Goal: Task Accomplishment & Management: Use online tool/utility

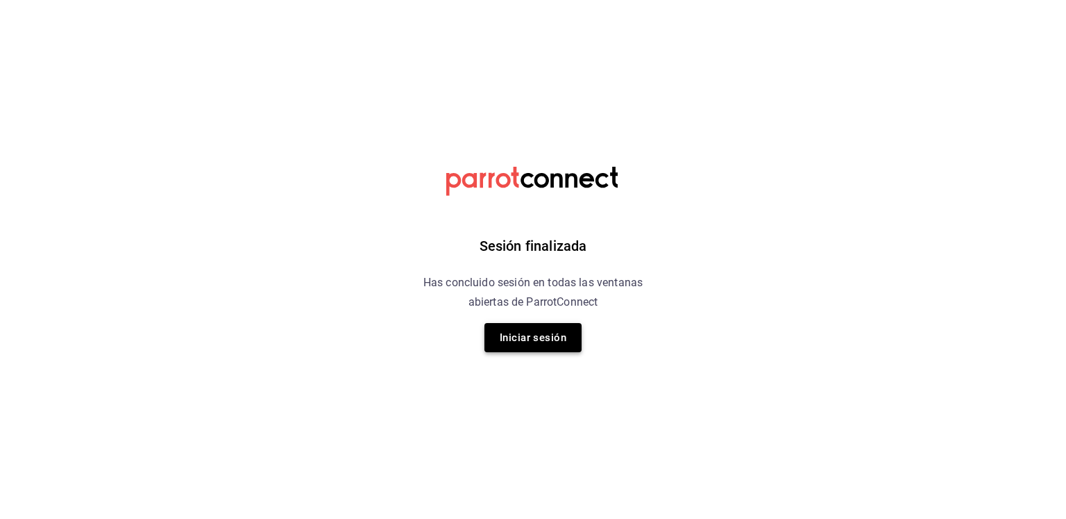
click at [537, 331] on button "Iniciar sesión" at bounding box center [533, 337] width 97 height 29
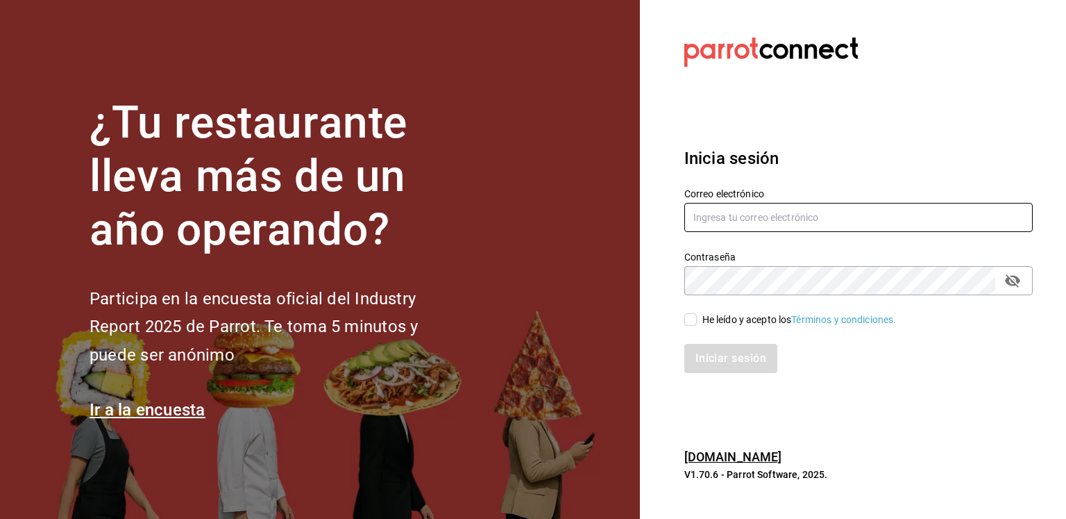
type input "edgarquintanilla55@gmail.com"
click at [686, 321] on input "He leído y acepto los Términos y condiciones." at bounding box center [690, 319] width 12 height 12
checkbox input "true"
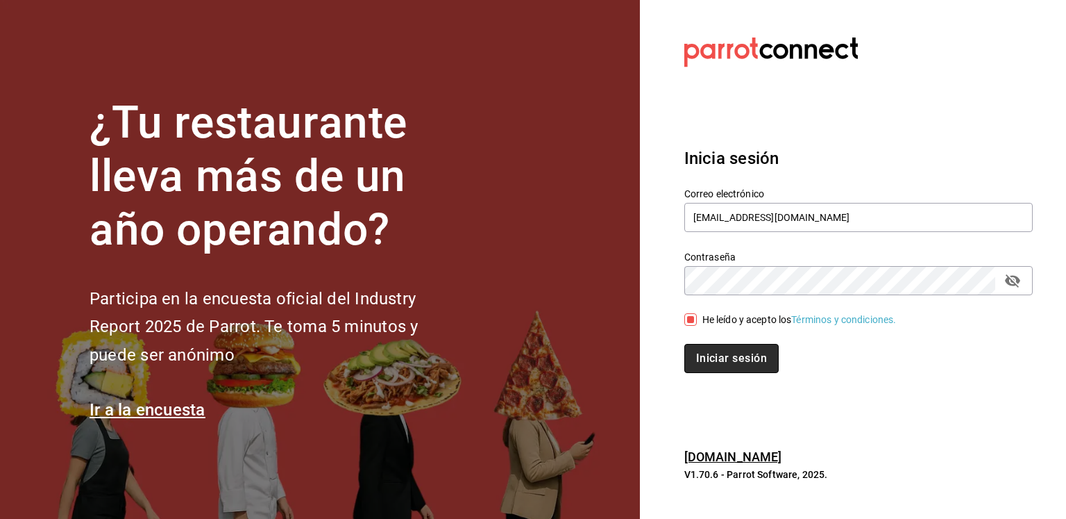
click at [723, 358] on button "Iniciar sesión" at bounding box center [731, 358] width 94 height 29
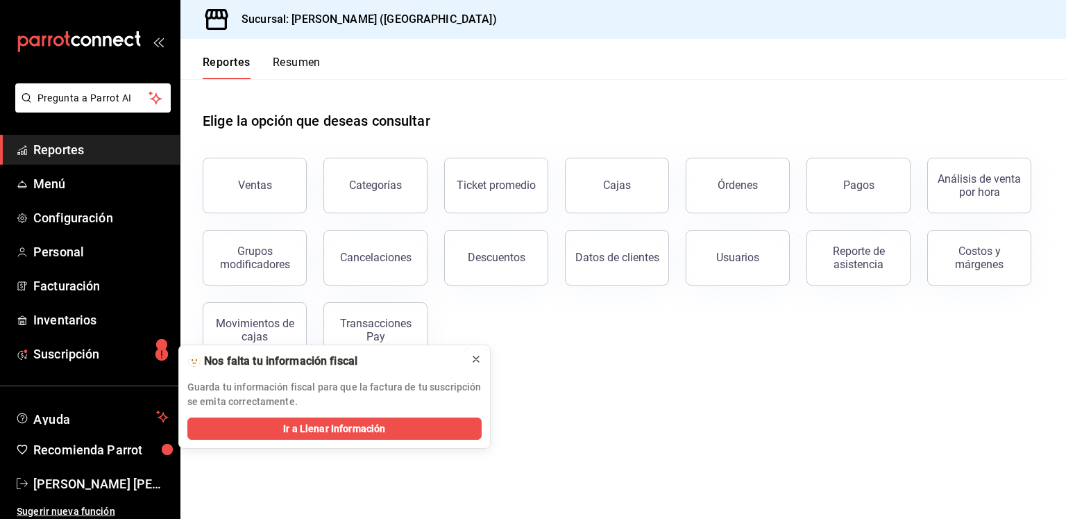
click at [478, 358] on icon at bounding box center [476, 358] width 11 height 11
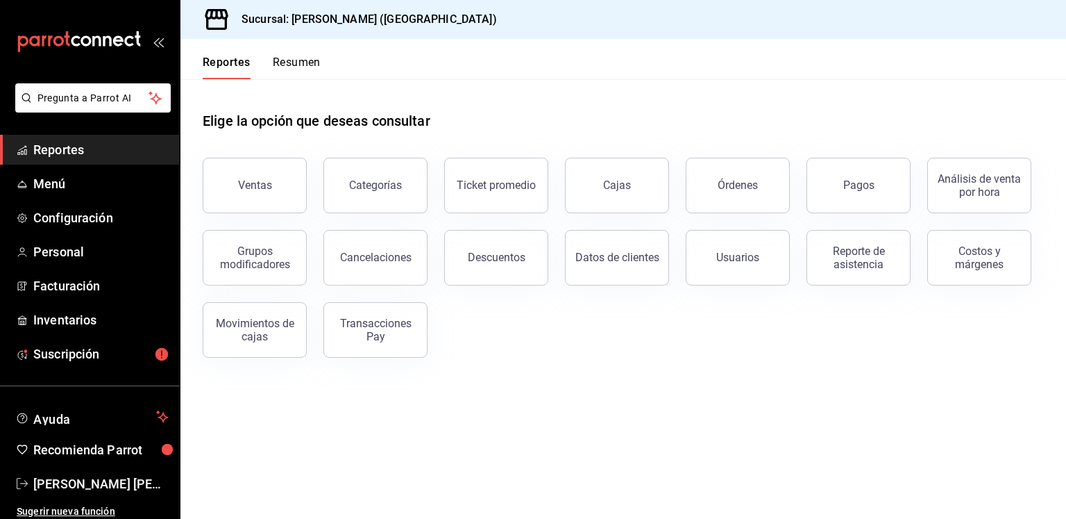
click at [67, 153] on span "Reportes" at bounding box center [100, 149] width 135 height 19
click at [255, 165] on button "Ventas" at bounding box center [255, 186] width 104 height 56
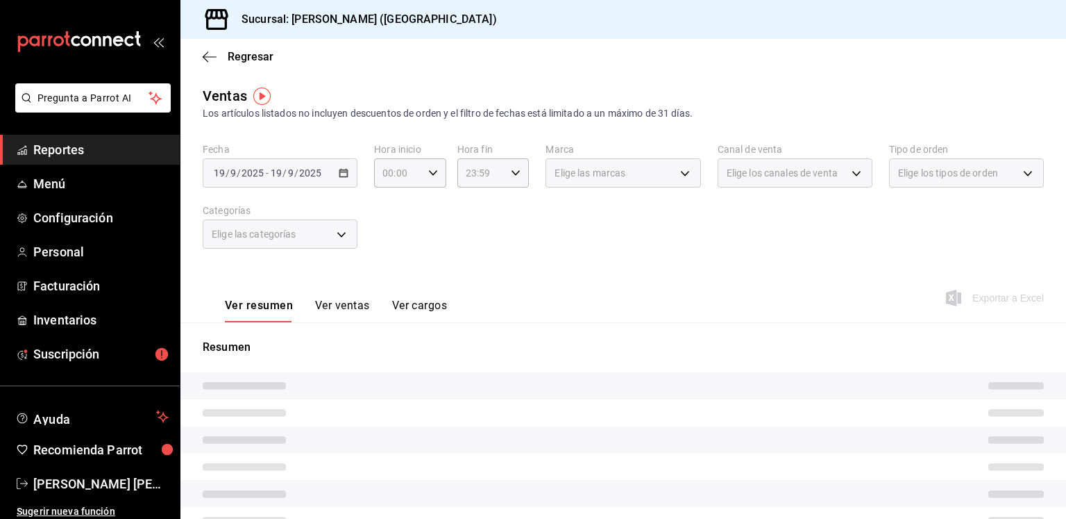
click at [339, 166] on div "[DATE] [DATE] - [DATE] [DATE]" at bounding box center [280, 172] width 155 height 29
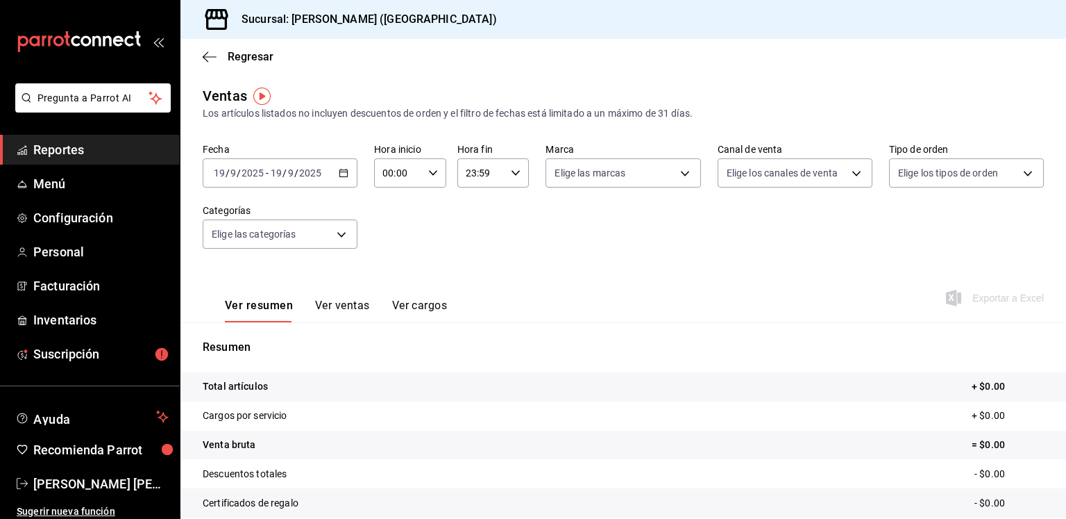
click at [339, 166] on div "[DATE] [DATE] - [DATE] [DATE]" at bounding box center [280, 172] width 155 height 29
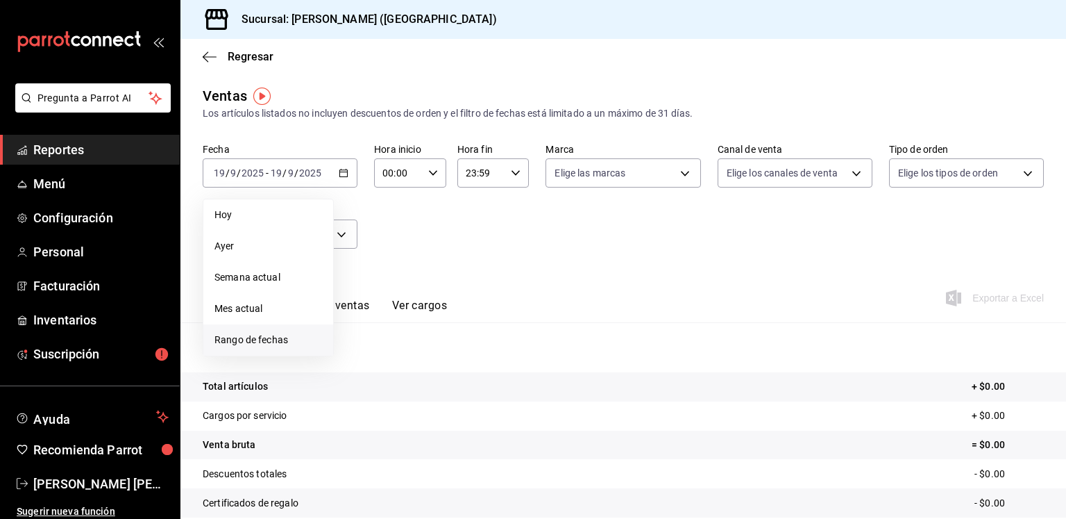
click at [250, 348] on li "Rango de fechas" at bounding box center [268, 339] width 130 height 31
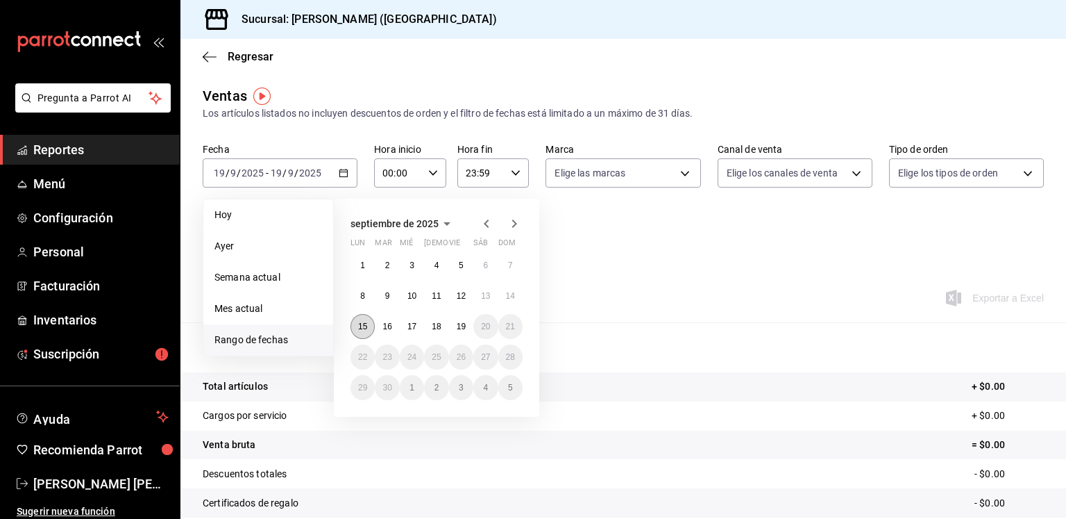
click at [364, 320] on button "15" at bounding box center [363, 326] width 24 height 25
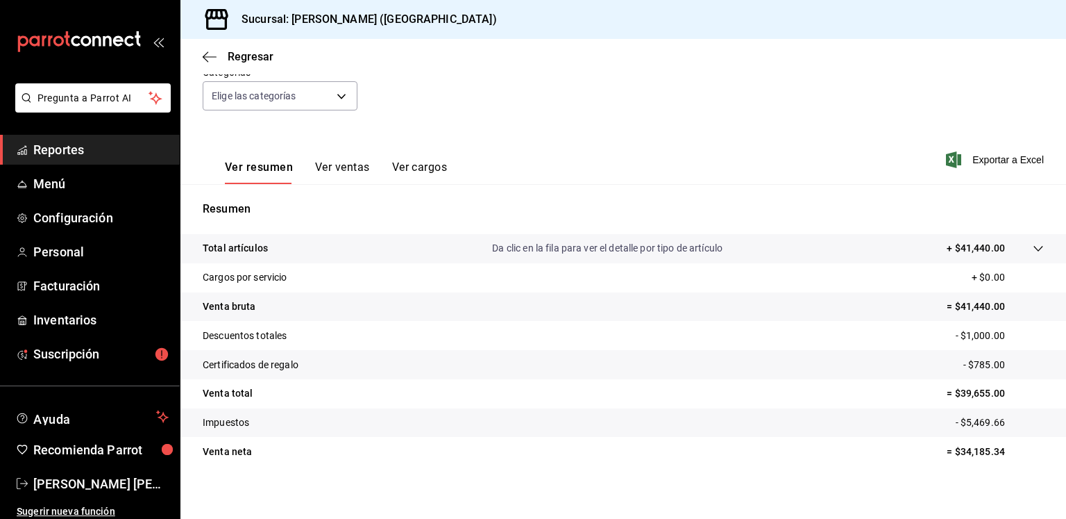
scroll to position [146, 0]
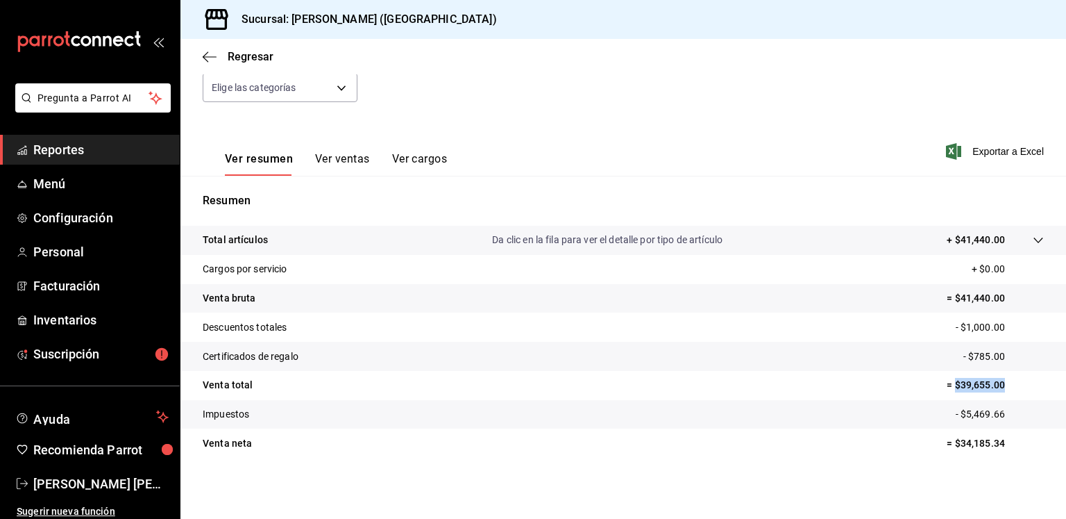
drag, startPoint x: 993, startPoint y: 384, endPoint x: 947, endPoint y: 381, distance: 45.9
click at [947, 381] on p "= $39,655.00" at bounding box center [995, 385] width 97 height 15
copy p "$39,655.00"
click at [342, 166] on button "Ver ventas" at bounding box center [342, 164] width 55 height 24
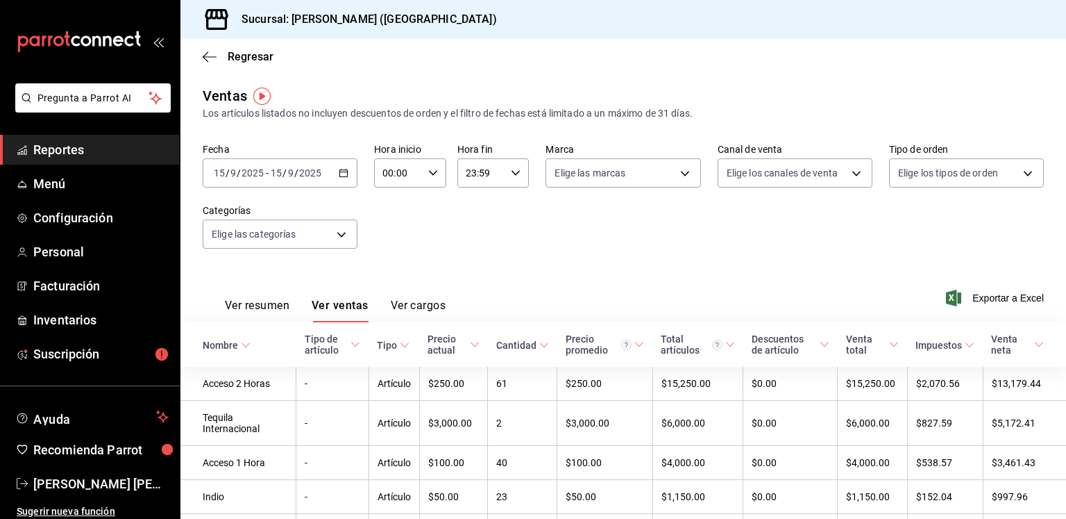
click at [262, 306] on button "Ver resumen" at bounding box center [257, 311] width 65 height 24
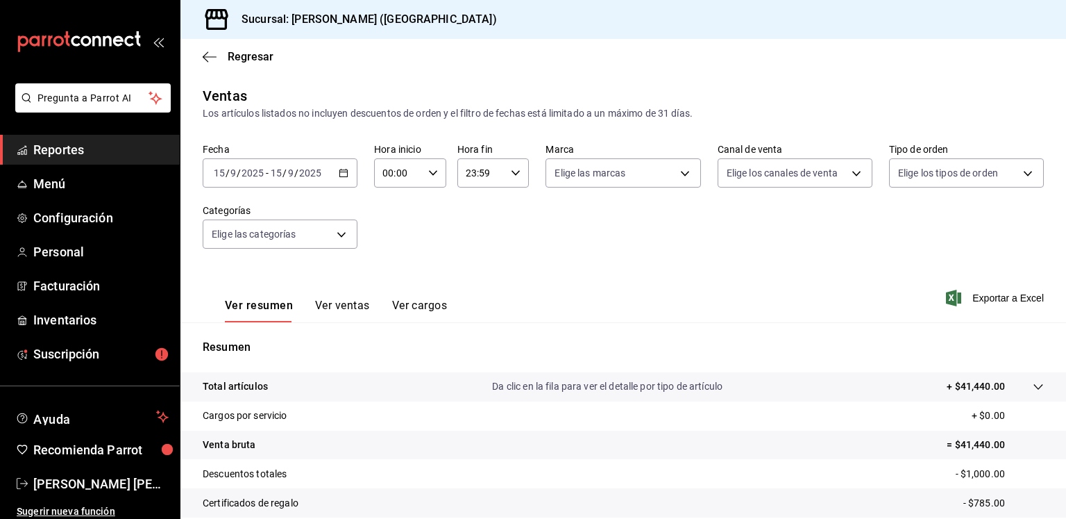
scroll to position [146, 0]
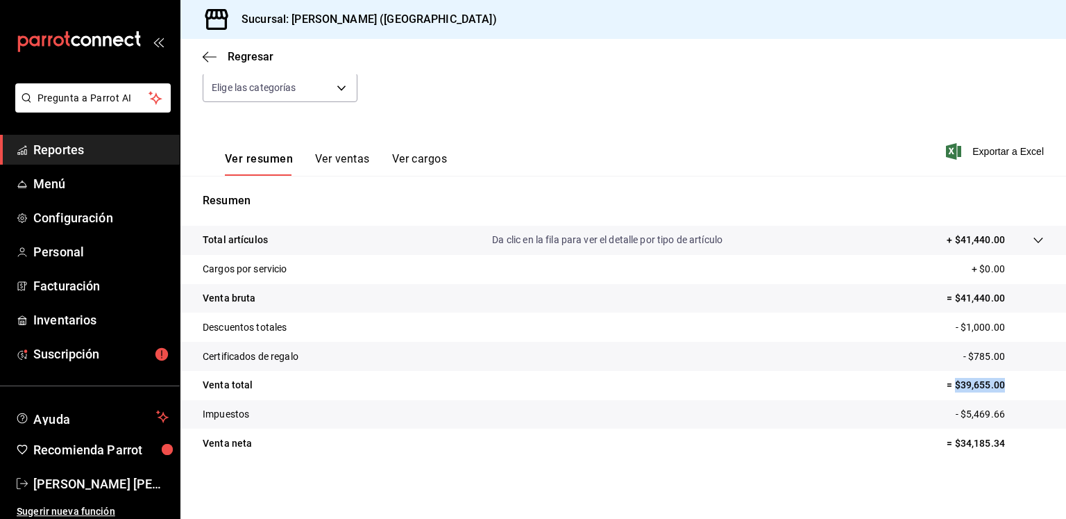
drag, startPoint x: 993, startPoint y: 385, endPoint x: 947, endPoint y: 385, distance: 45.8
click at [947, 385] on p "= $39,655.00" at bounding box center [995, 385] width 97 height 15
copy p "$39,655.00"
click at [353, 168] on button "Ver ventas" at bounding box center [342, 164] width 55 height 24
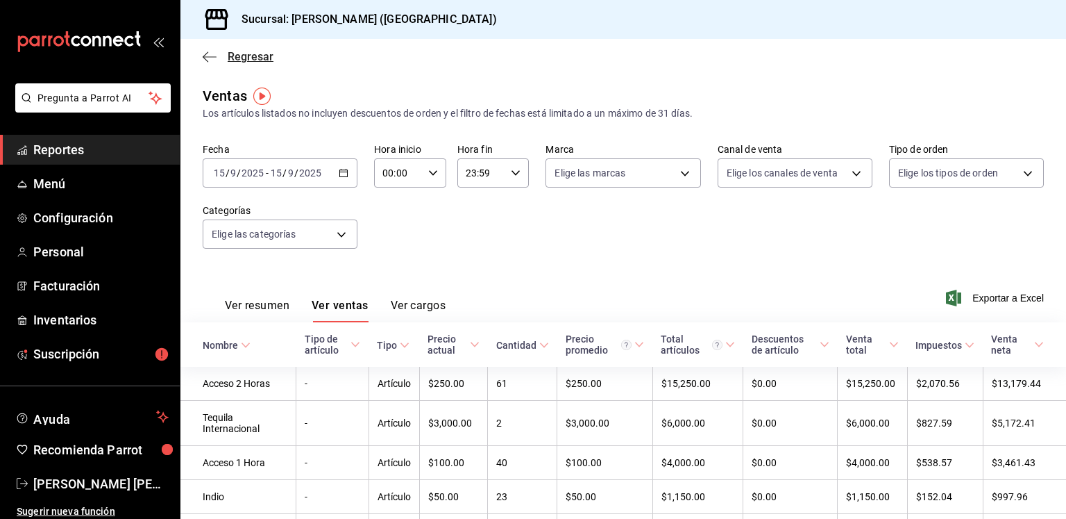
click at [211, 58] on icon "button" at bounding box center [210, 57] width 14 height 12
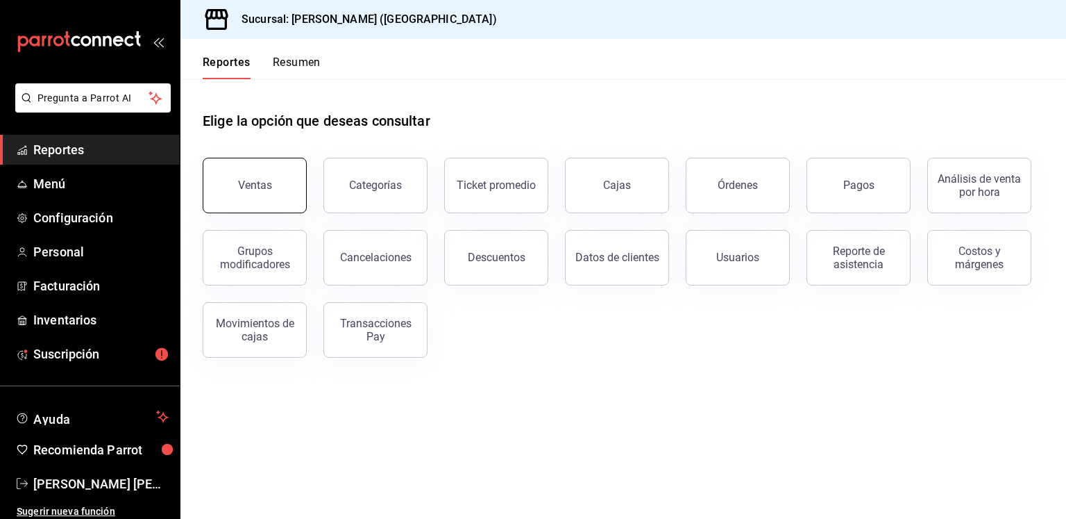
click at [281, 185] on button "Ventas" at bounding box center [255, 186] width 104 height 56
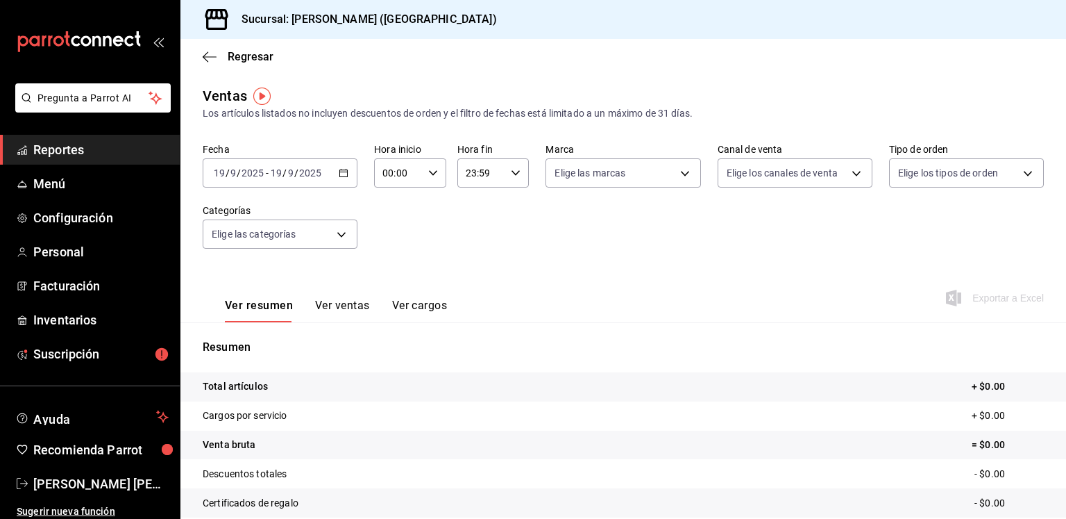
click at [335, 174] on div "[DATE] [DATE] - [DATE] [DATE]" at bounding box center [280, 172] width 155 height 29
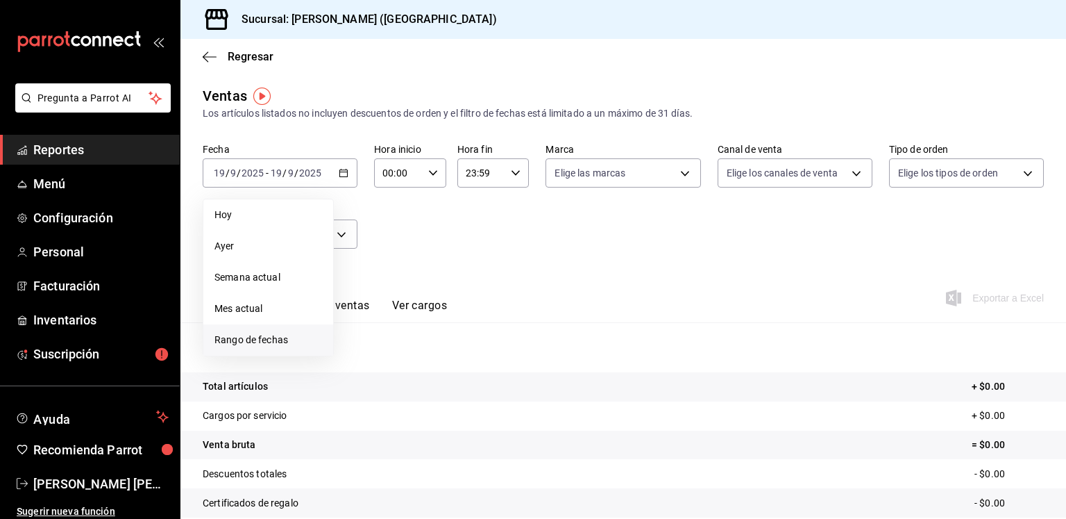
click at [280, 334] on span "Rango de fechas" at bounding box center [269, 340] width 108 height 15
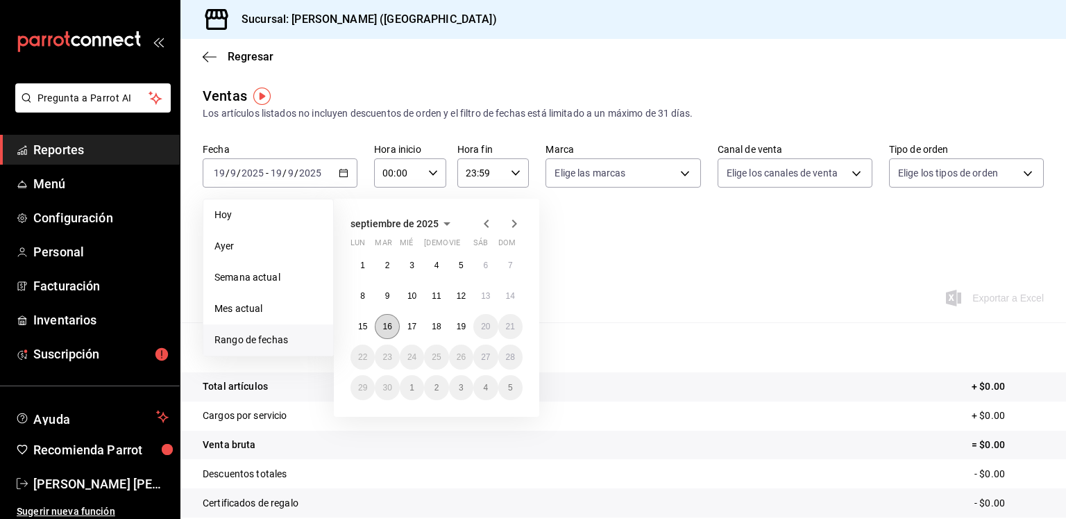
click at [387, 326] on abbr "16" at bounding box center [387, 326] width 9 height 10
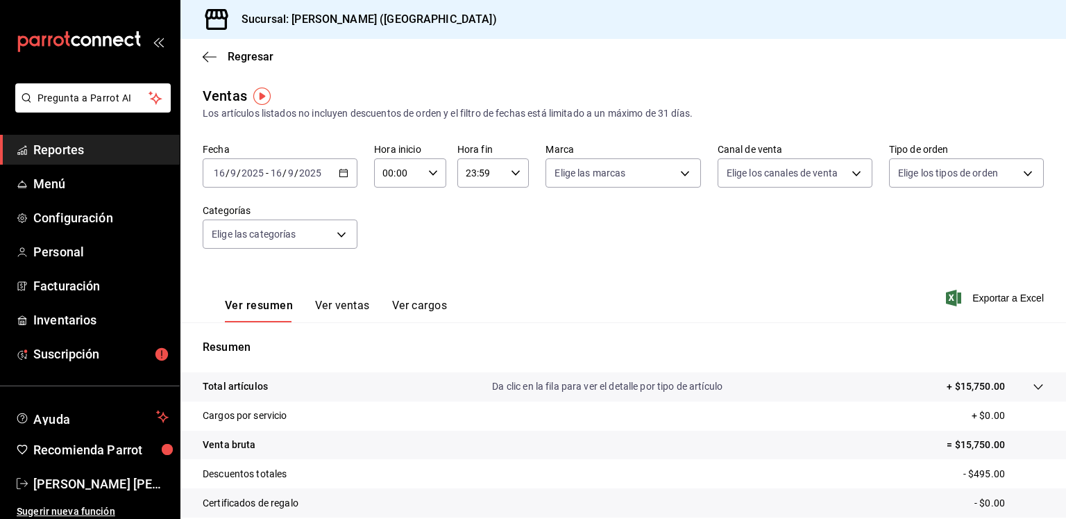
scroll to position [146, 0]
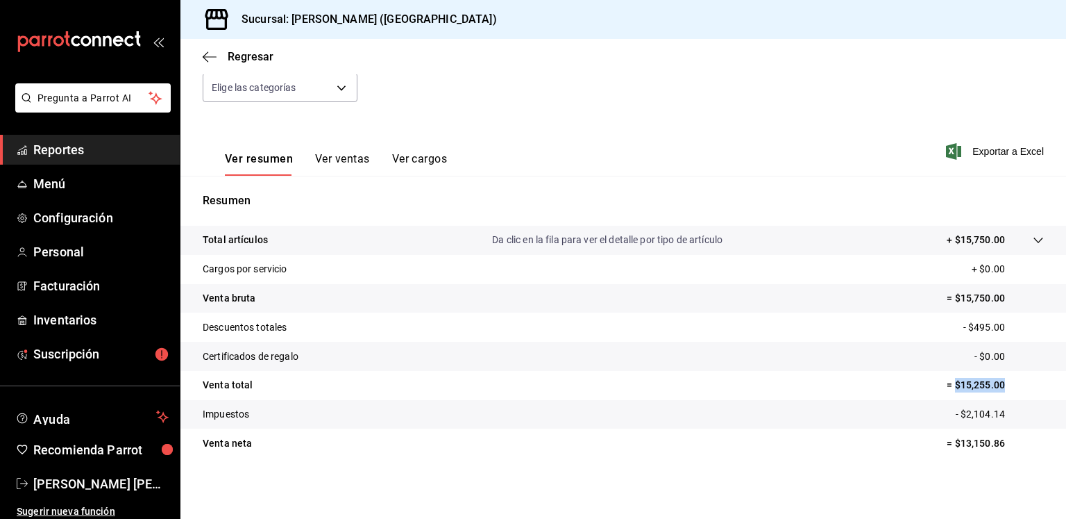
drag, startPoint x: 993, startPoint y: 387, endPoint x: 946, endPoint y: 387, distance: 47.2
click at [947, 387] on p "= $15,255.00" at bounding box center [995, 385] width 97 height 15
click at [330, 158] on button "Ver ventas" at bounding box center [342, 164] width 55 height 24
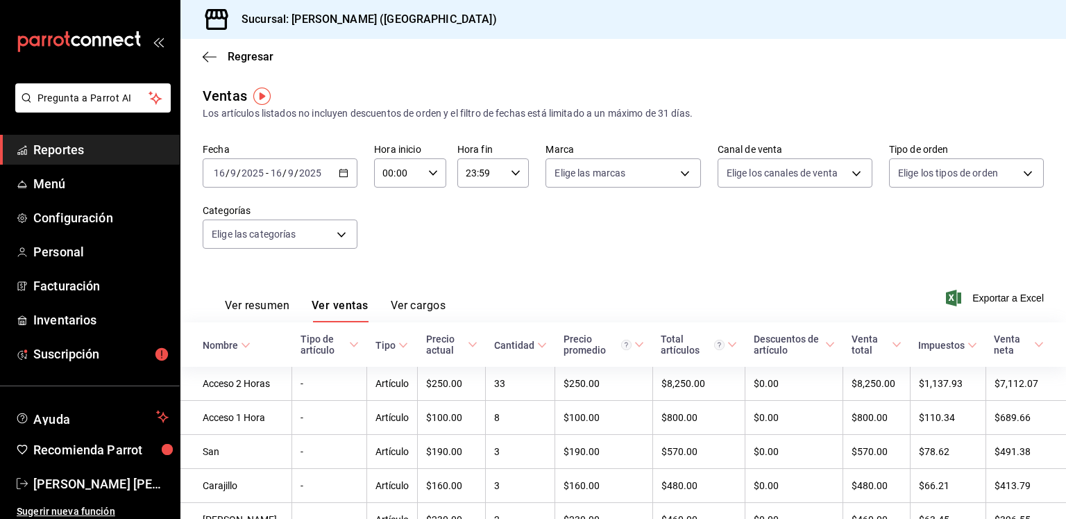
click at [344, 171] on icon "button" at bounding box center [344, 173] width 10 height 10
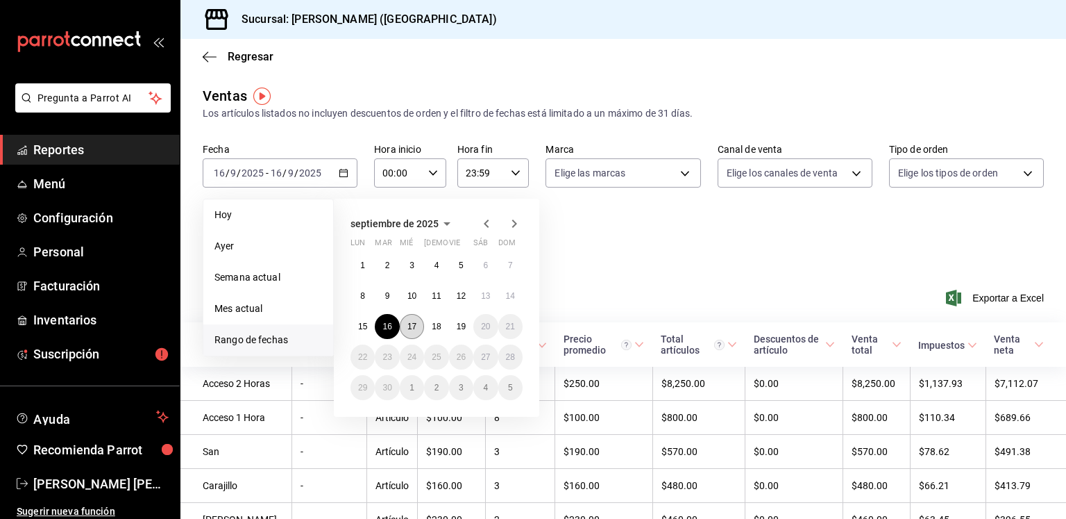
click at [410, 328] on abbr "17" at bounding box center [412, 326] width 9 height 10
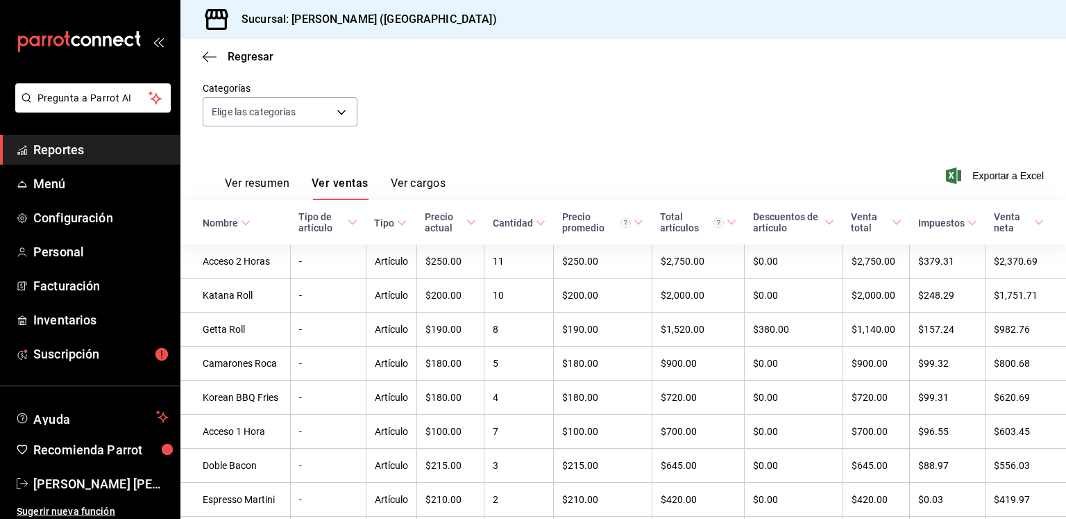
scroll to position [124, 0]
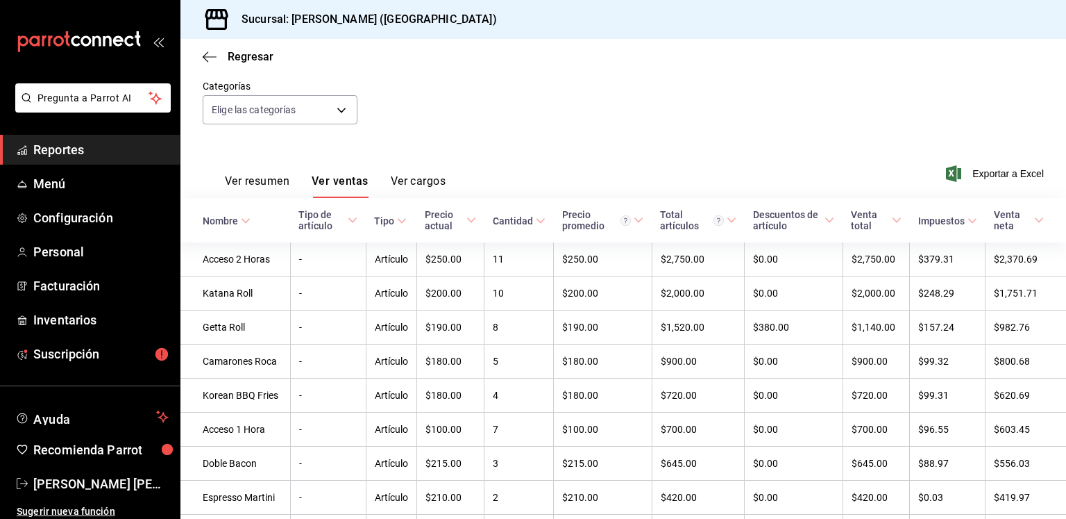
click at [260, 180] on button "Ver resumen" at bounding box center [257, 186] width 65 height 24
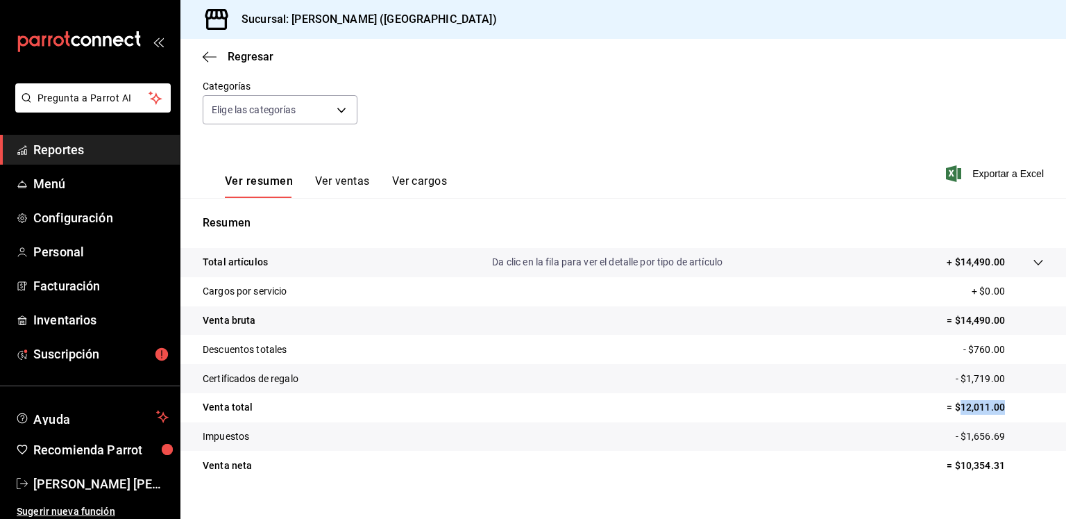
drag, startPoint x: 994, startPoint y: 407, endPoint x: 948, endPoint y: 405, distance: 46.6
click at [948, 405] on p "= $12,011.00" at bounding box center [995, 407] width 97 height 15
click at [335, 186] on button "Ver ventas" at bounding box center [342, 186] width 55 height 24
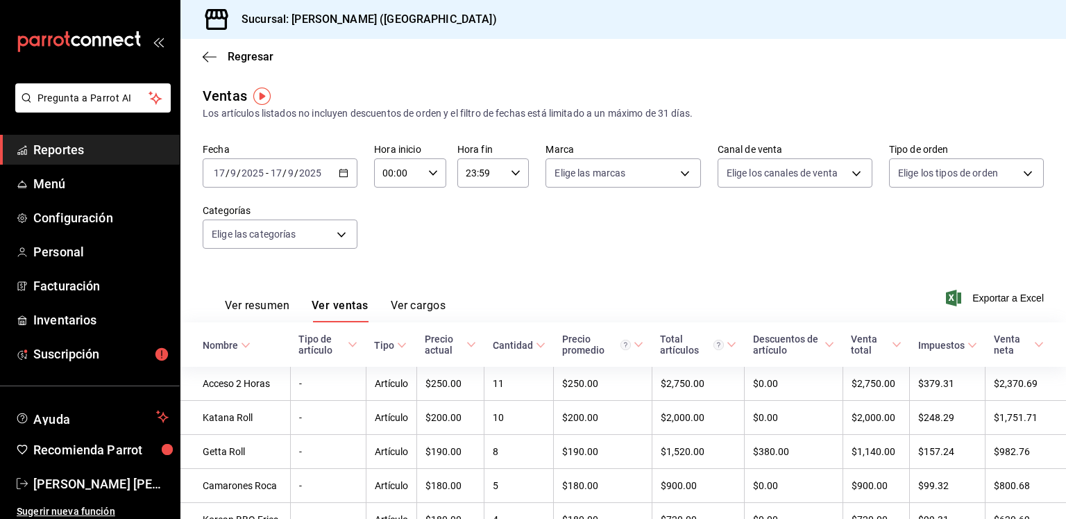
click at [339, 173] on \(Stroke\) "button" at bounding box center [343, 173] width 8 height 8
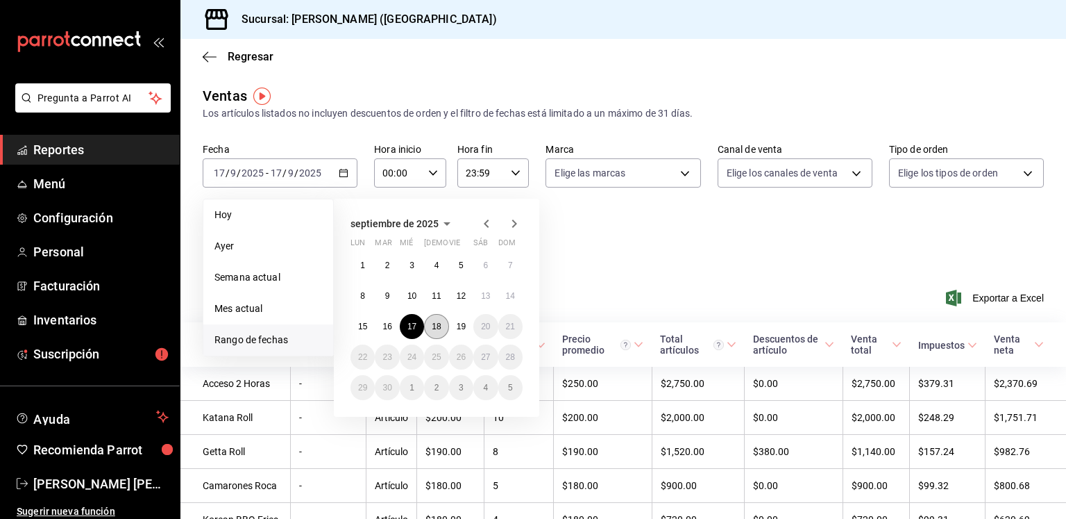
click at [437, 317] on button "18" at bounding box center [436, 326] width 24 height 25
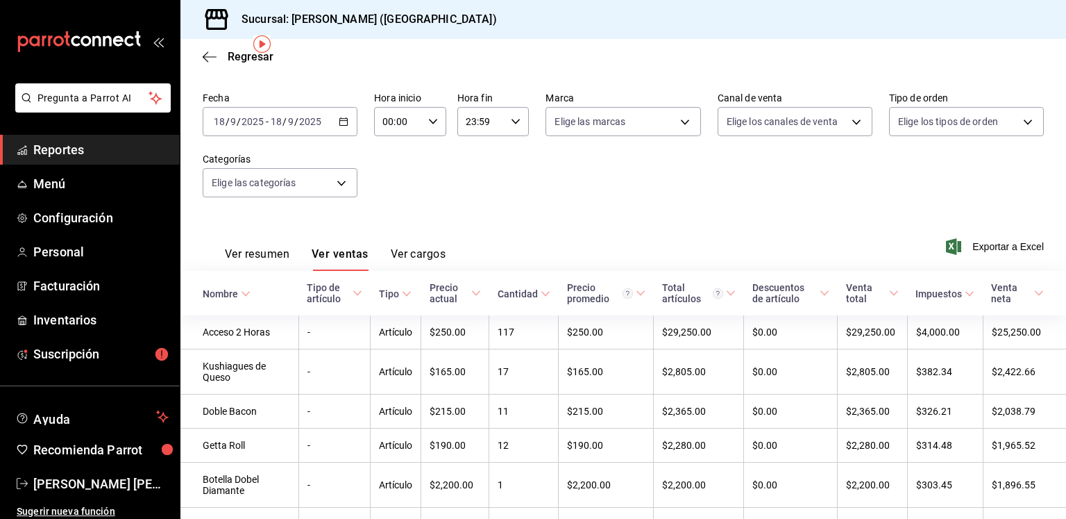
scroll to position [53, 0]
click at [265, 253] on button "Ver resumen" at bounding box center [257, 258] width 65 height 24
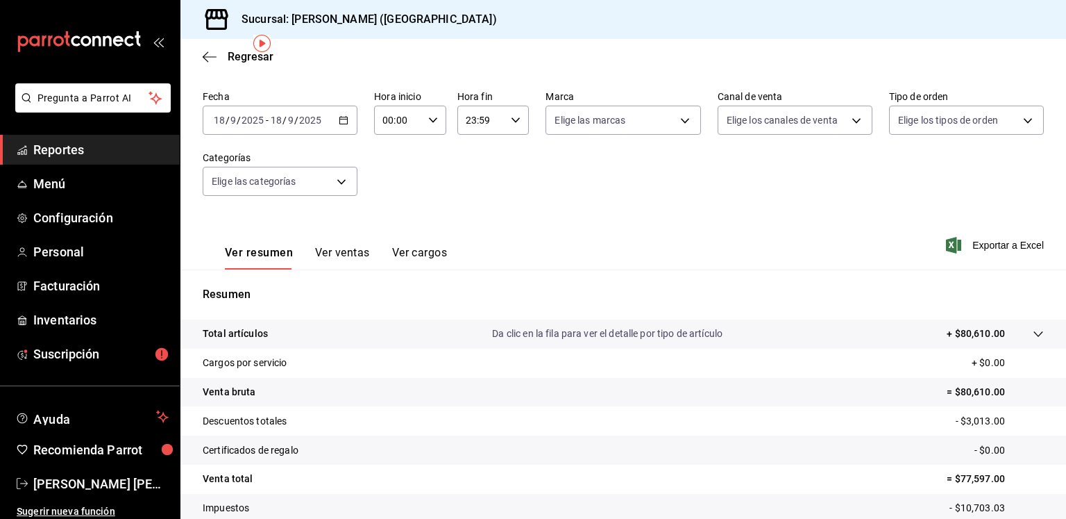
scroll to position [146, 0]
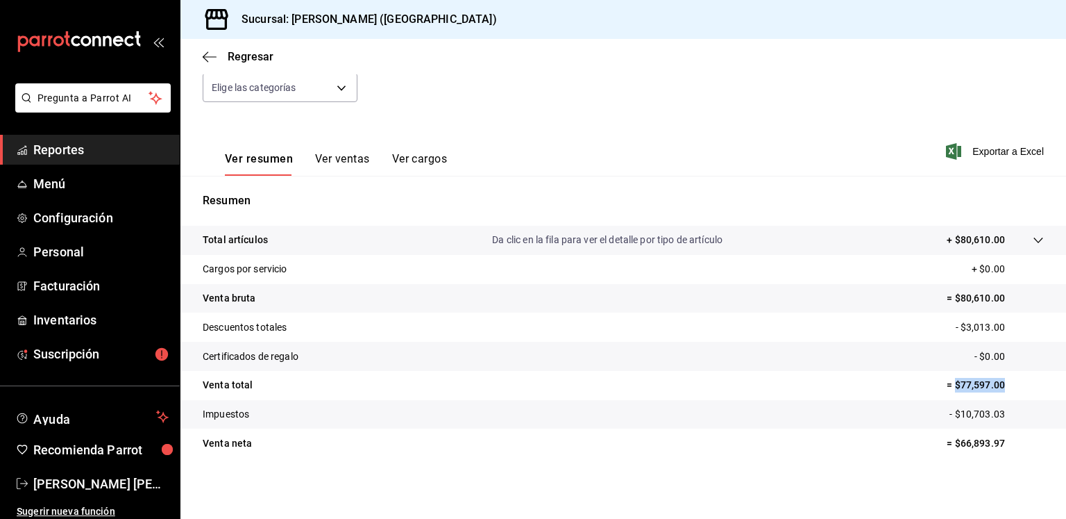
drag, startPoint x: 994, startPoint y: 382, endPoint x: 947, endPoint y: 392, distance: 48.2
click at [947, 392] on p "= $77,597.00" at bounding box center [995, 385] width 97 height 15
copy p "$77,597.00"
click at [347, 153] on button "Ver ventas" at bounding box center [342, 164] width 55 height 24
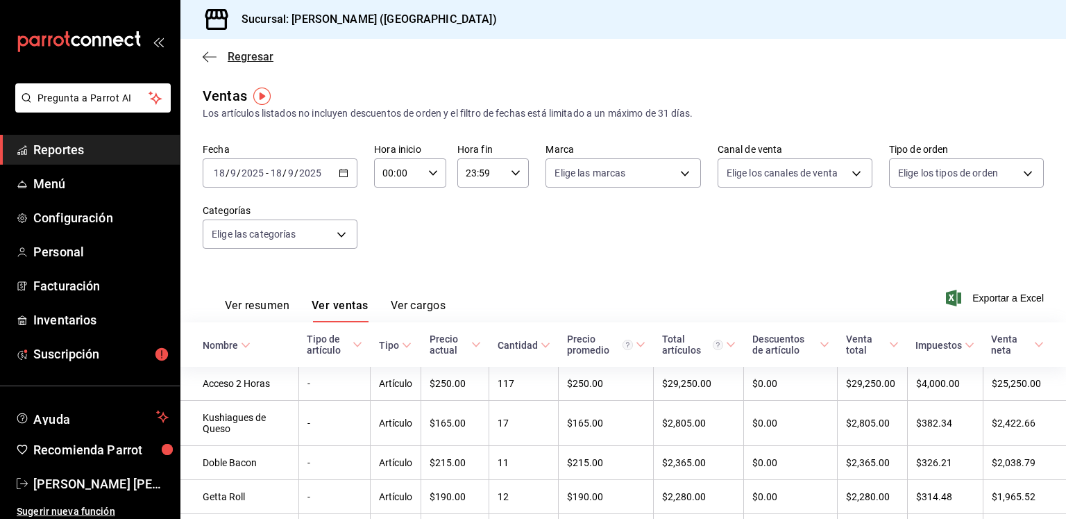
click at [212, 58] on icon "button" at bounding box center [210, 57] width 14 height 12
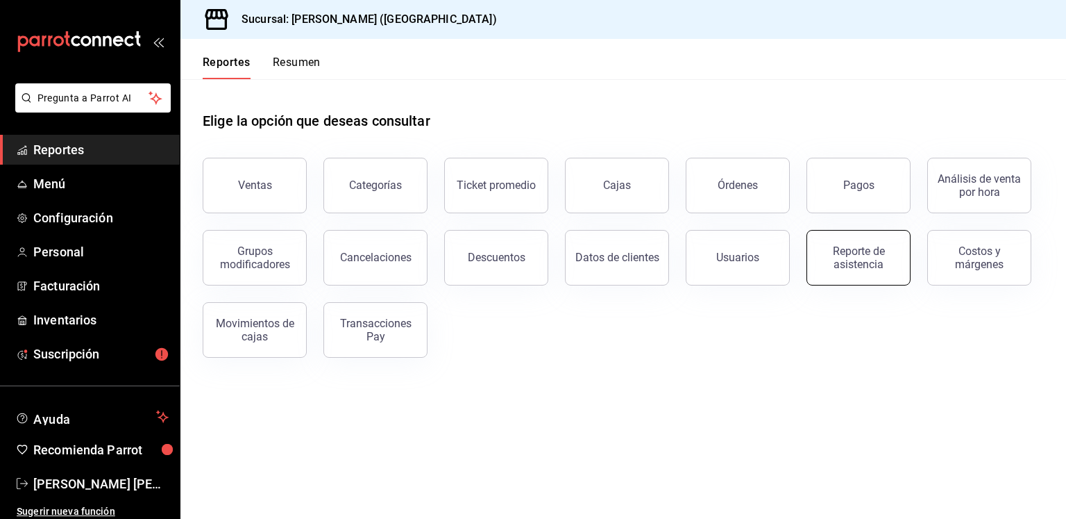
click at [833, 258] on div "Reporte de asistencia" at bounding box center [859, 257] width 86 height 26
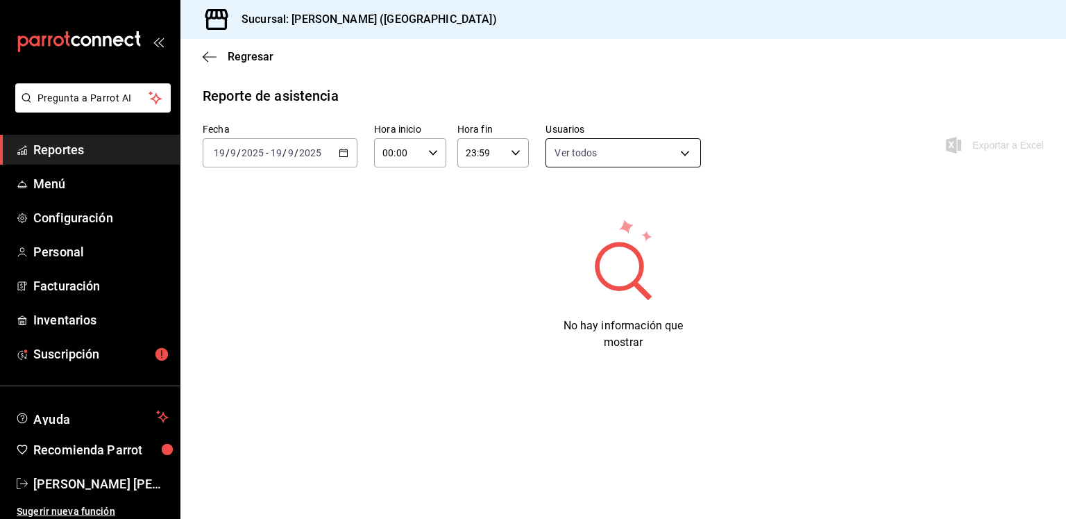
click at [599, 156] on body "Pregunta a Parrot AI Reportes Menú Configuración Personal Facturación Inventari…" at bounding box center [533, 259] width 1066 height 519
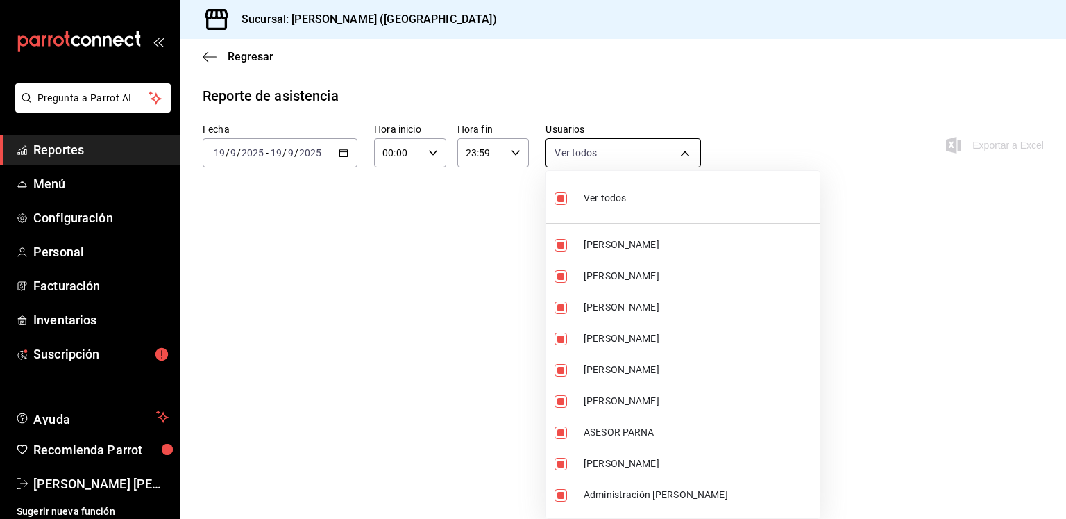
click at [599, 156] on div at bounding box center [533, 259] width 1066 height 519
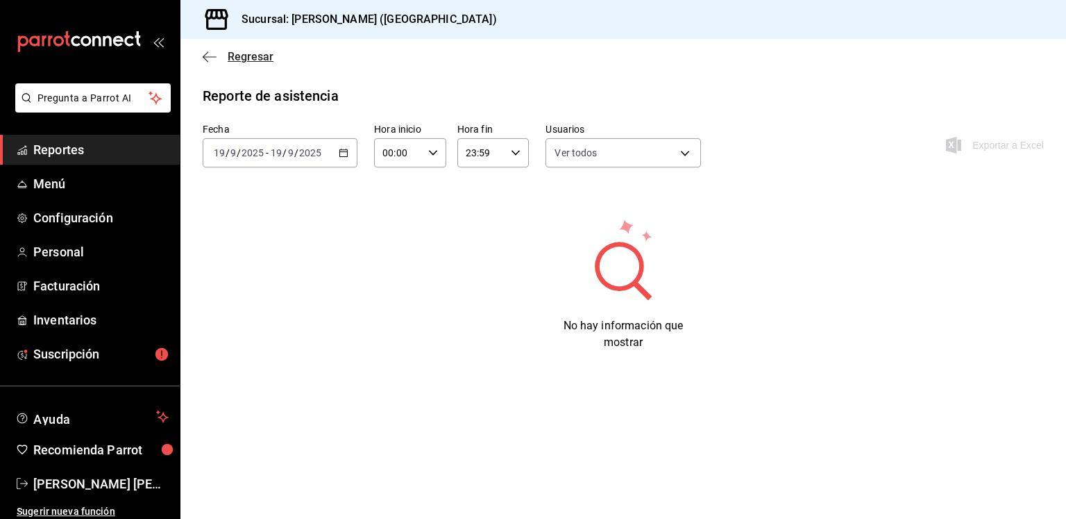
click at [211, 59] on icon "button" at bounding box center [210, 57] width 14 height 12
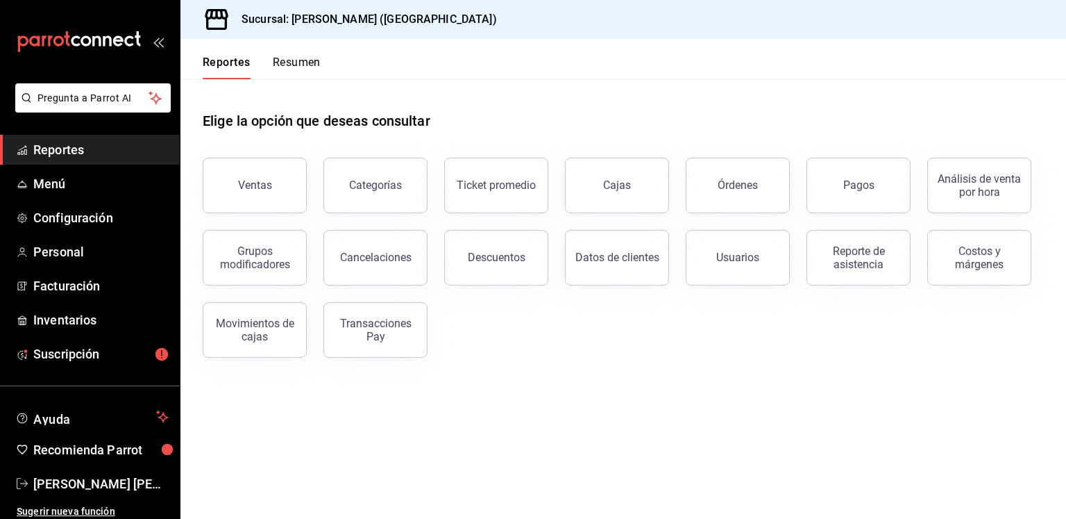
click at [211, 59] on button "Reportes" at bounding box center [227, 68] width 48 height 24
click at [517, 200] on button "Ticket promedio" at bounding box center [496, 186] width 104 height 56
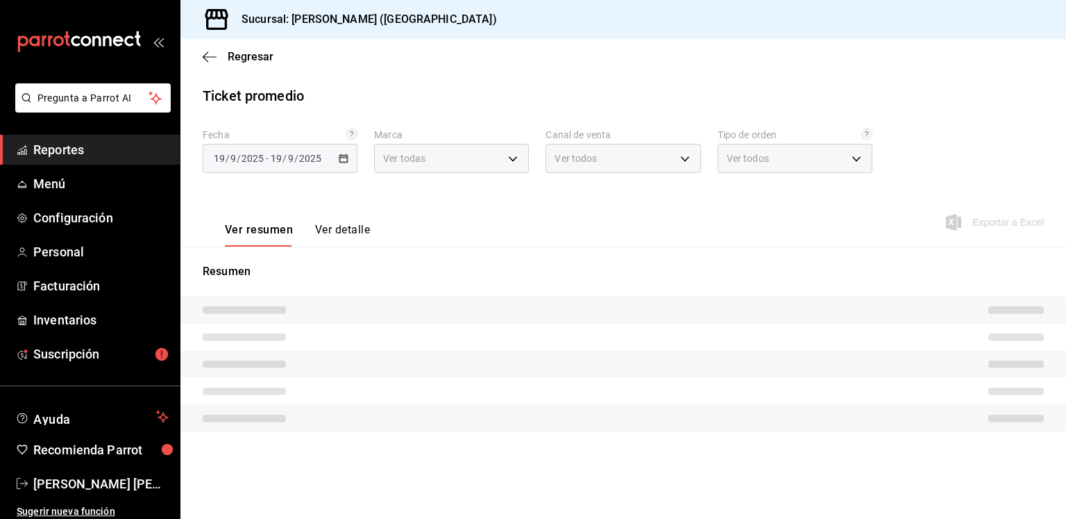
type input "bc1274ef-1fd3-4ced-8044-178ff7dd60b4"
type input "PARROT,UBER_EATS,RAPPI,DIDI_FOOD,ONLINE"
type input "e78979ae-e102-41e8-8472-200a9551d9c5,d16e45ea-a37e-4082-b4ef-8555db7be011,53d60…"
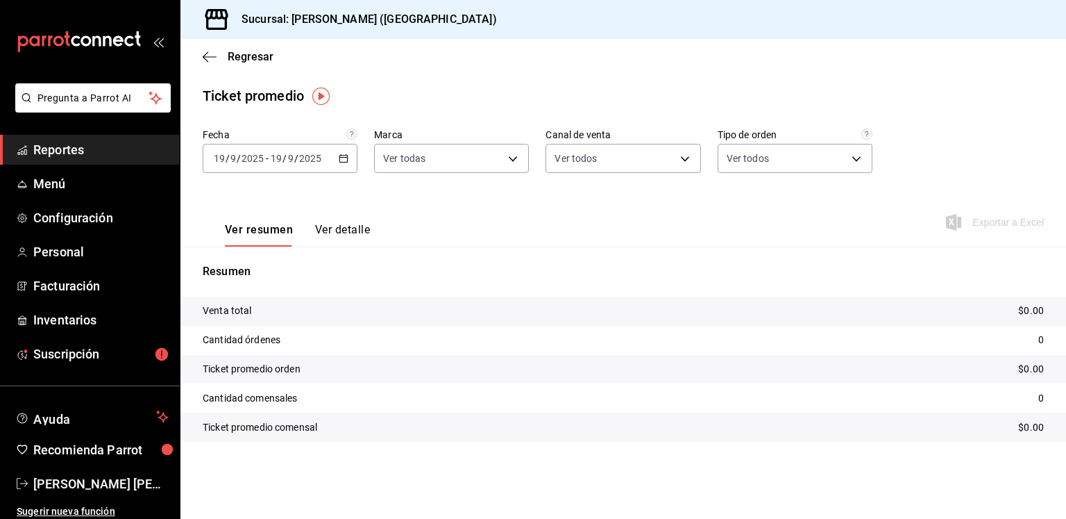
click at [343, 159] on icon "button" at bounding box center [344, 158] width 10 height 10
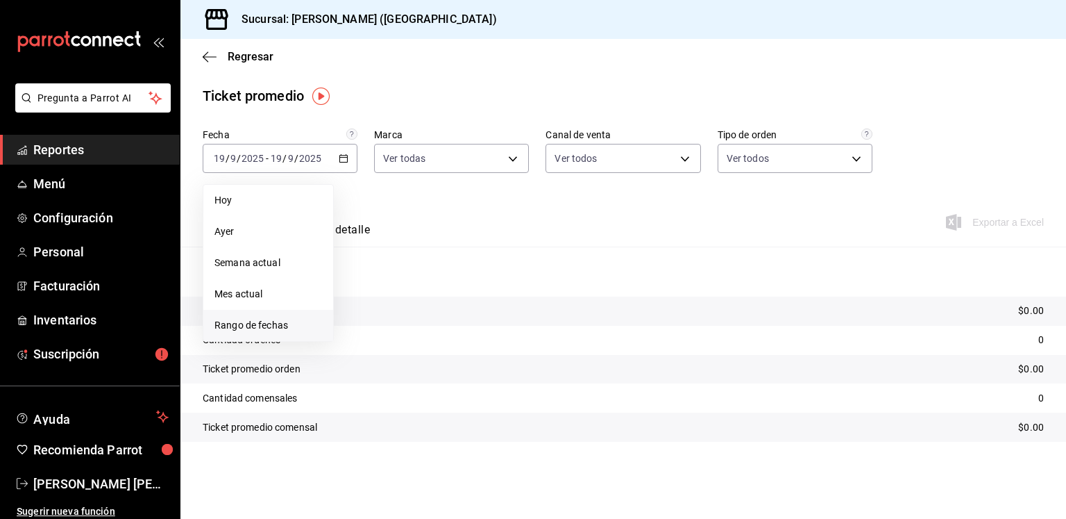
click at [266, 325] on span "Rango de fechas" at bounding box center [269, 325] width 108 height 15
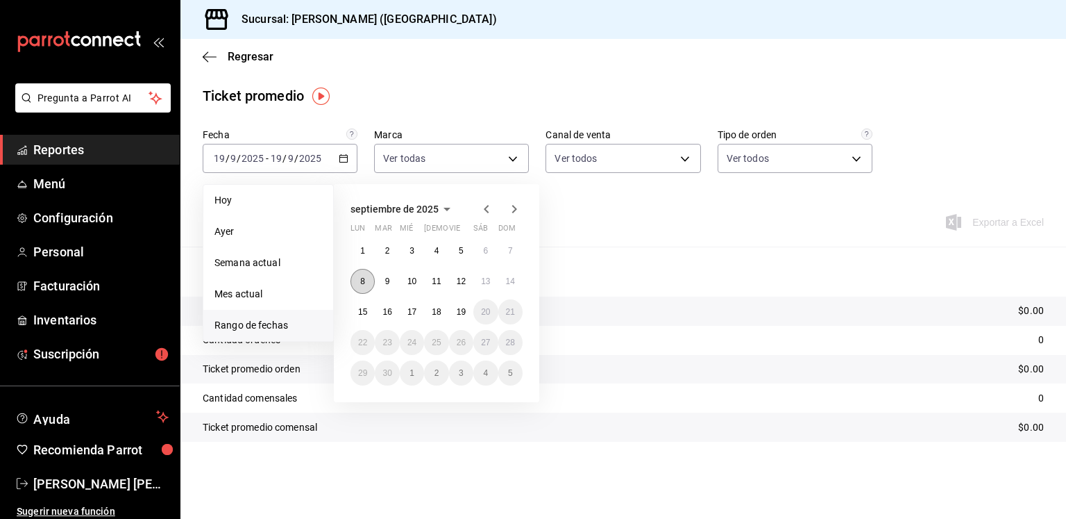
click at [365, 276] on button "8" at bounding box center [363, 281] width 24 height 25
click at [515, 275] on button "14" at bounding box center [510, 281] width 24 height 25
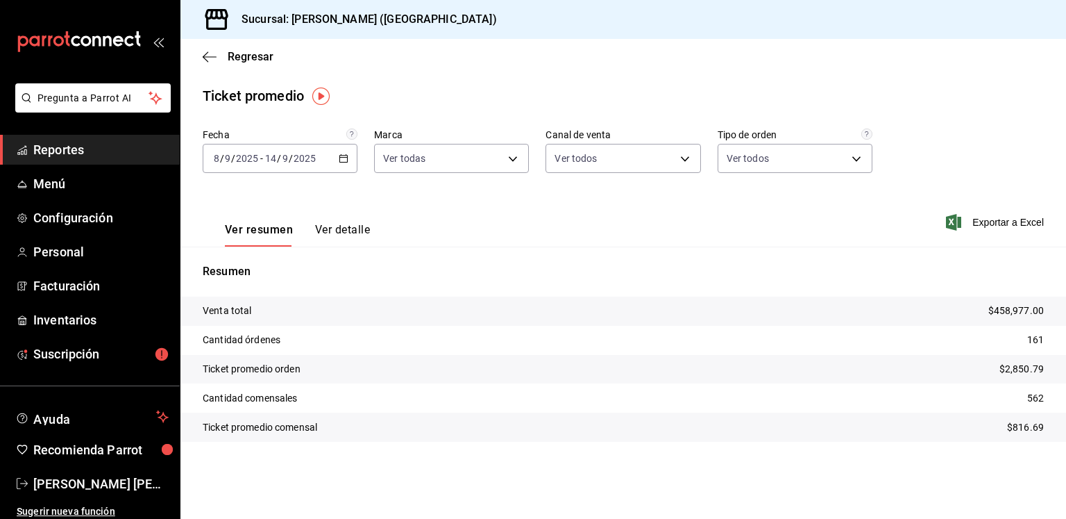
click at [342, 230] on button "Ver detalle" at bounding box center [342, 235] width 55 height 24
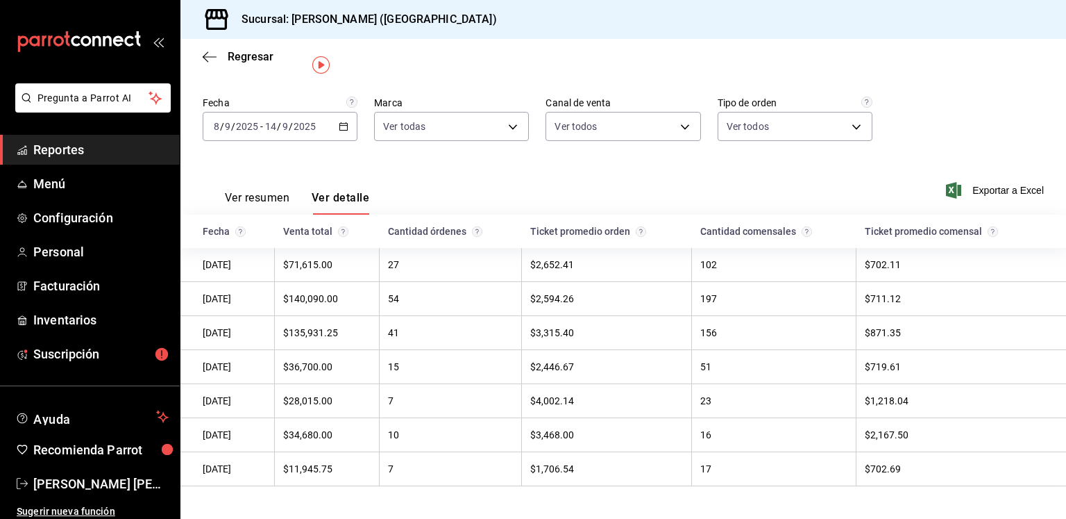
scroll to position [31, 0]
click at [348, 124] on div "[DATE] [DATE] - [DATE] [DATE]" at bounding box center [280, 127] width 155 height 29
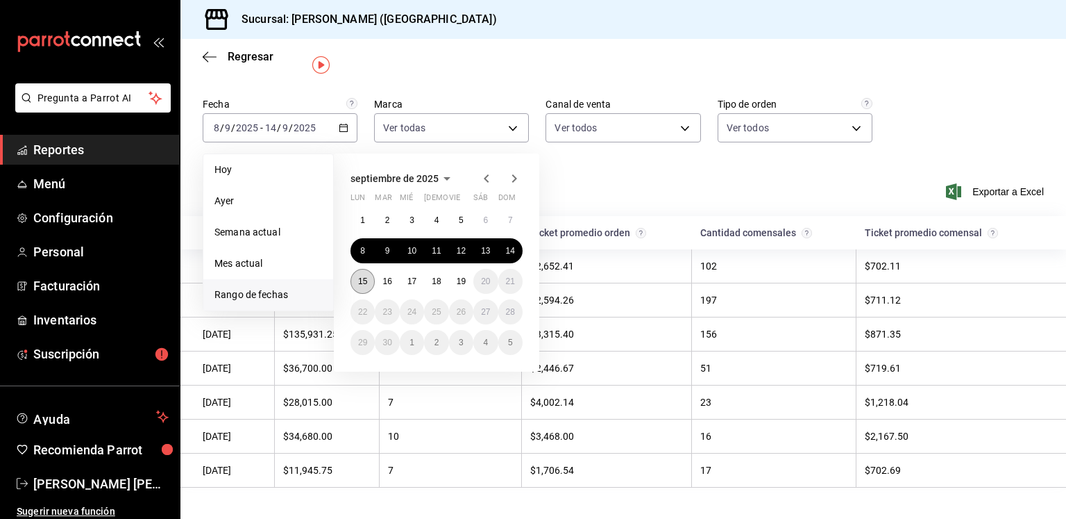
click at [362, 276] on abbr "15" at bounding box center [362, 281] width 9 height 10
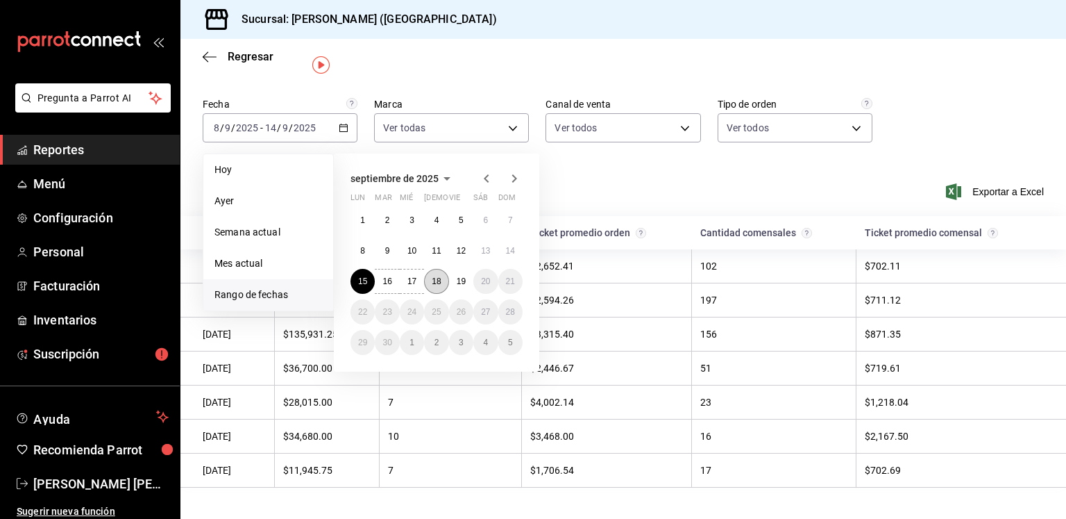
click at [434, 286] on button "18" at bounding box center [436, 281] width 24 height 25
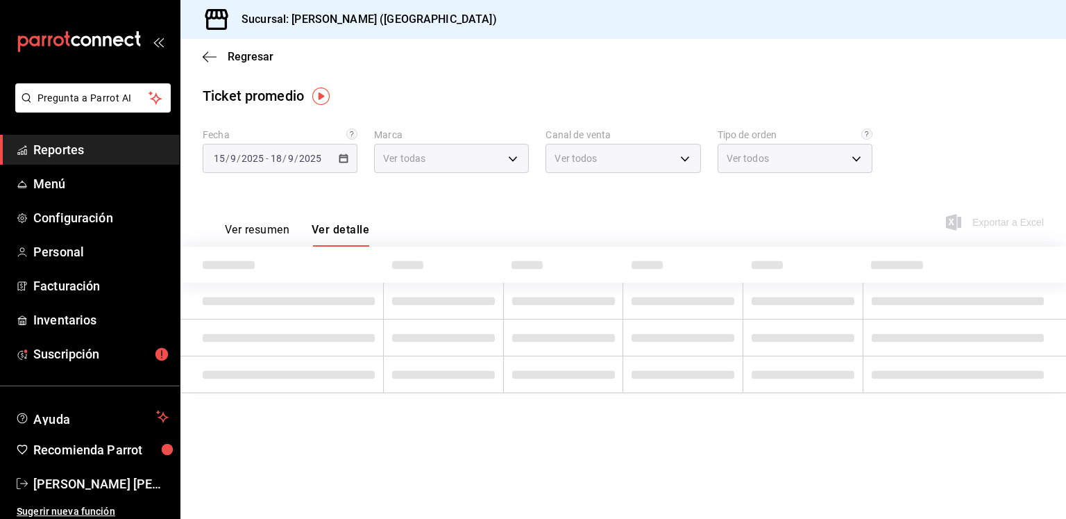
scroll to position [0, 0]
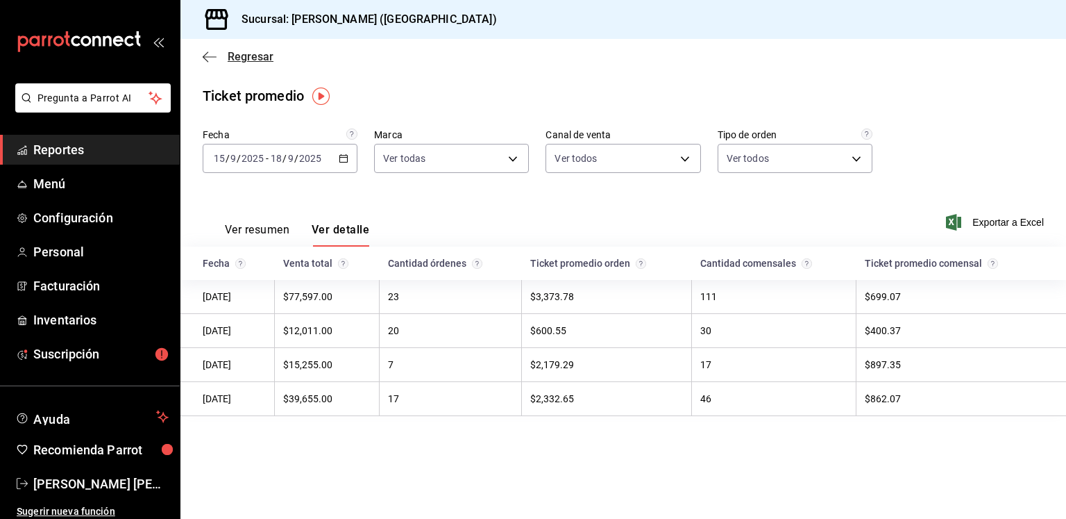
click at [217, 59] on span "Regresar" at bounding box center [238, 56] width 71 height 13
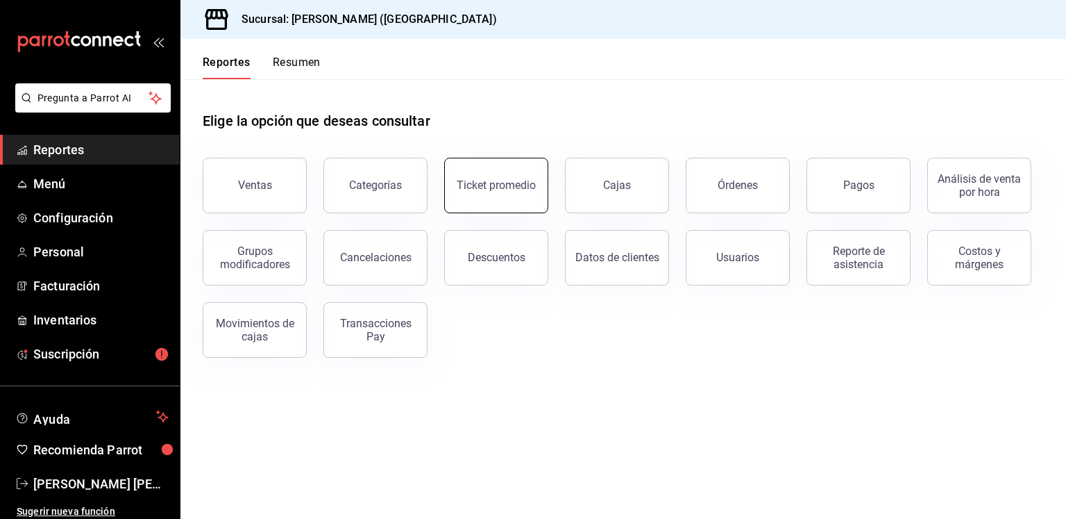
click at [512, 202] on button "Ticket promedio" at bounding box center [496, 186] width 104 height 56
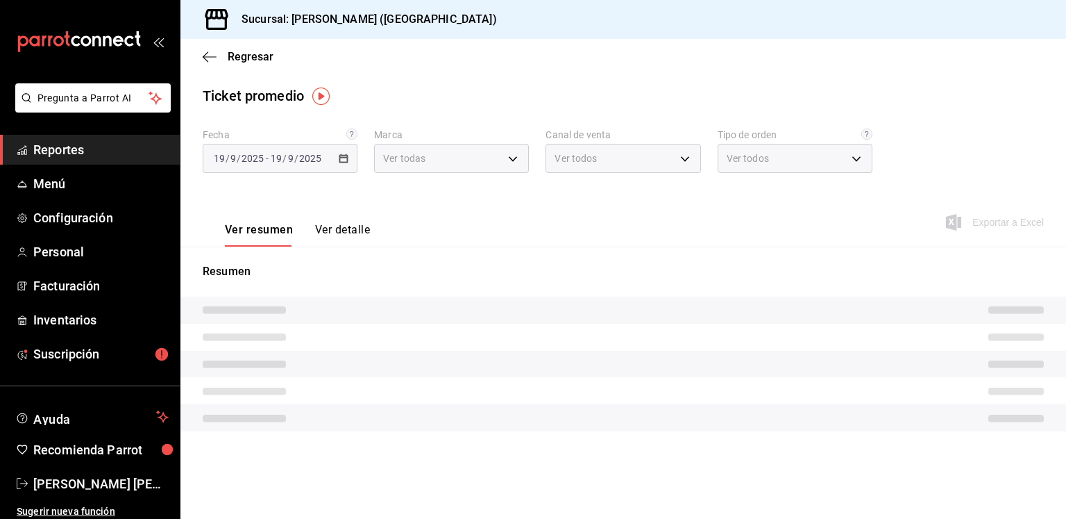
type input "bc1274ef-1fd3-4ced-8044-178ff7dd60b4"
type input "PARROT,UBER_EATS,RAPPI,DIDI_FOOD,ONLINE"
type input "e78979ae-e102-41e8-8472-200a9551d9c5,d16e45ea-a37e-4082-b4ef-8555db7be011,53d60…"
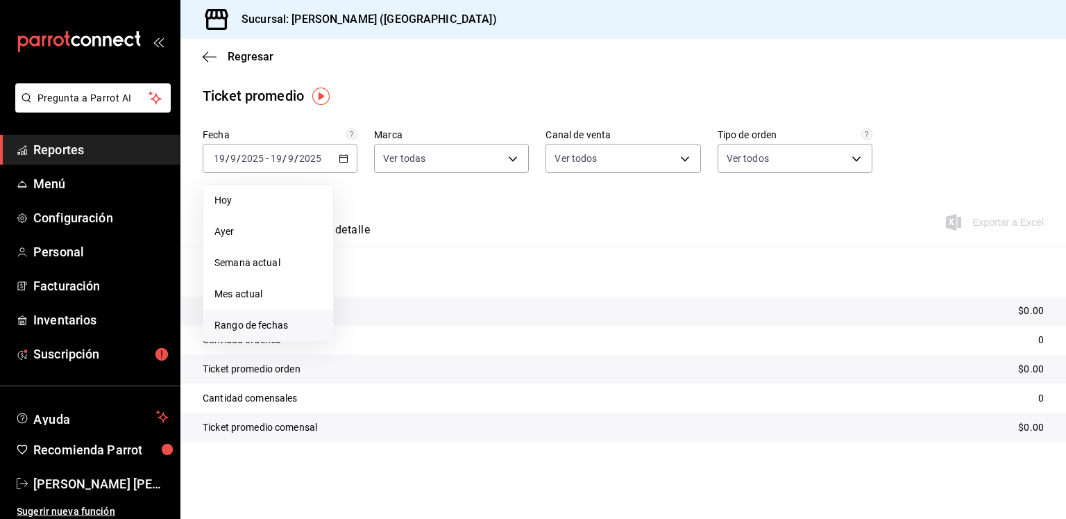
click at [255, 320] on span "Rango de fechas" at bounding box center [269, 325] width 108 height 15
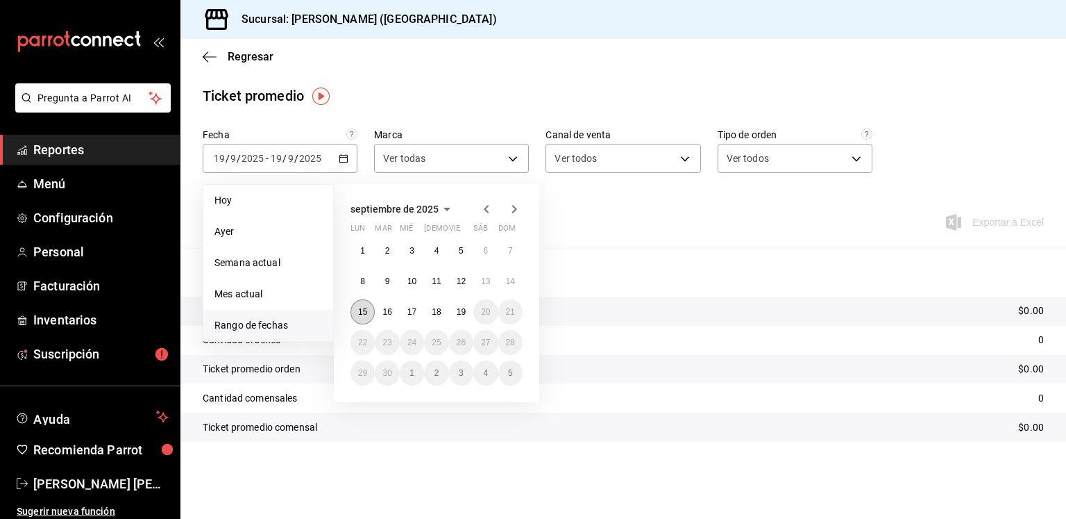
click at [364, 304] on button "15" at bounding box center [363, 311] width 24 height 25
click at [461, 304] on button "19" at bounding box center [461, 311] width 24 height 25
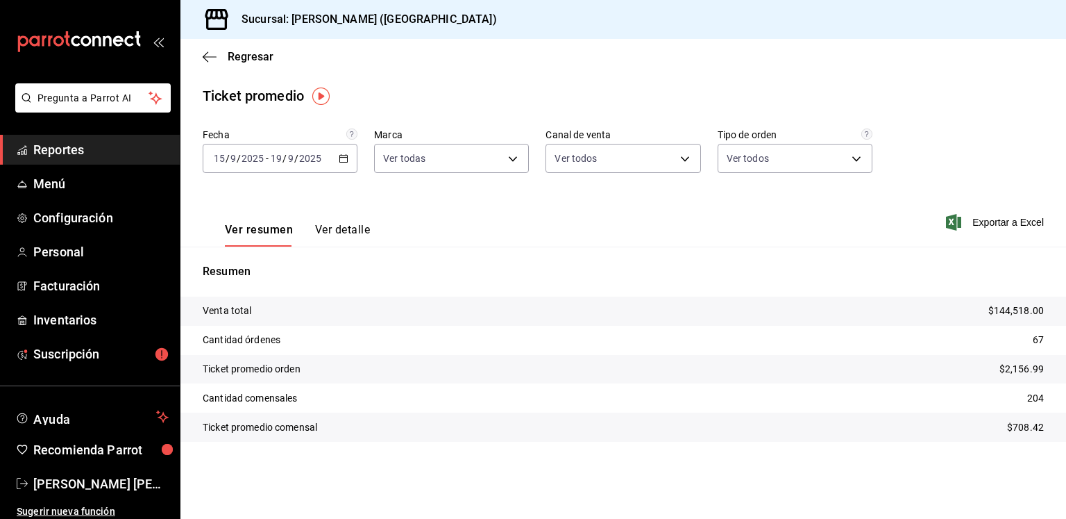
click at [345, 164] on div "[DATE] [DATE] - [DATE] [DATE]" at bounding box center [280, 158] width 155 height 29
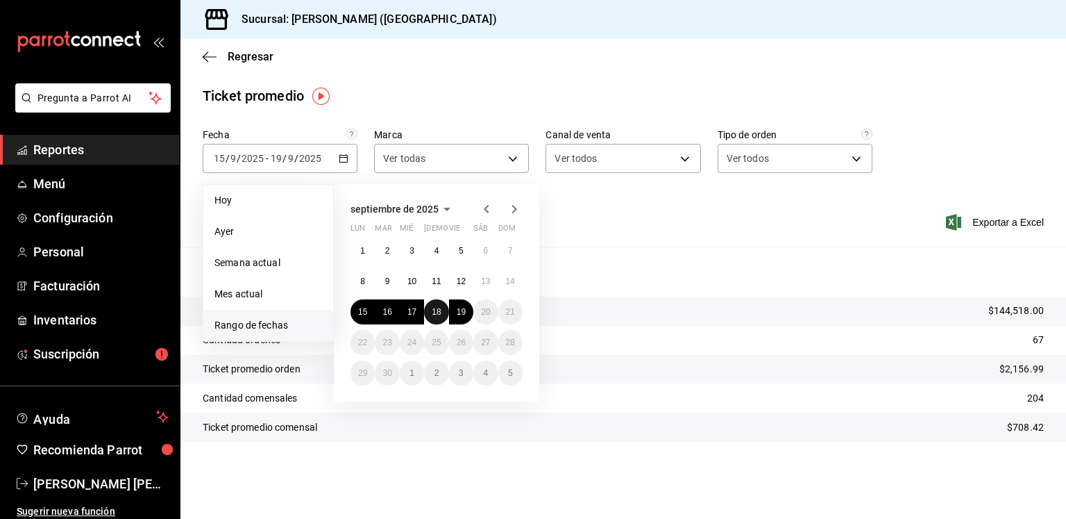
click at [441, 310] on abbr "18" at bounding box center [436, 312] width 9 height 10
click at [361, 302] on button "15" at bounding box center [363, 311] width 24 height 25
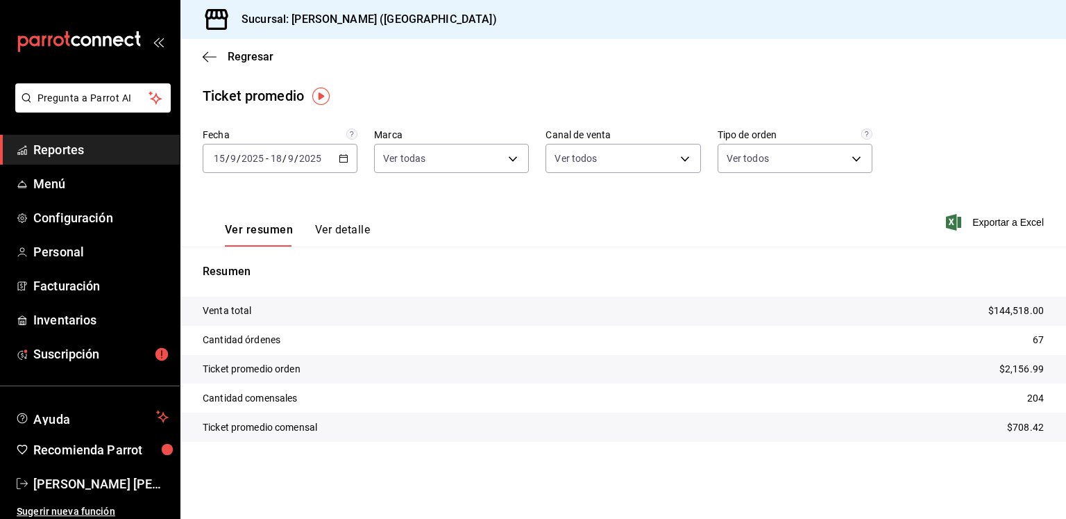
click at [857, 80] on main "Regresar Ticket promedio Fecha [DATE] [DATE] - [DATE] [DATE] Marca Ver todas bc…" at bounding box center [623, 279] width 886 height 480
click at [514, 165] on body "Pregunta a Parrot AI Reportes Menú Configuración Personal Facturación Inventari…" at bounding box center [533, 259] width 1066 height 519
click at [680, 159] on div at bounding box center [533, 259] width 1066 height 519
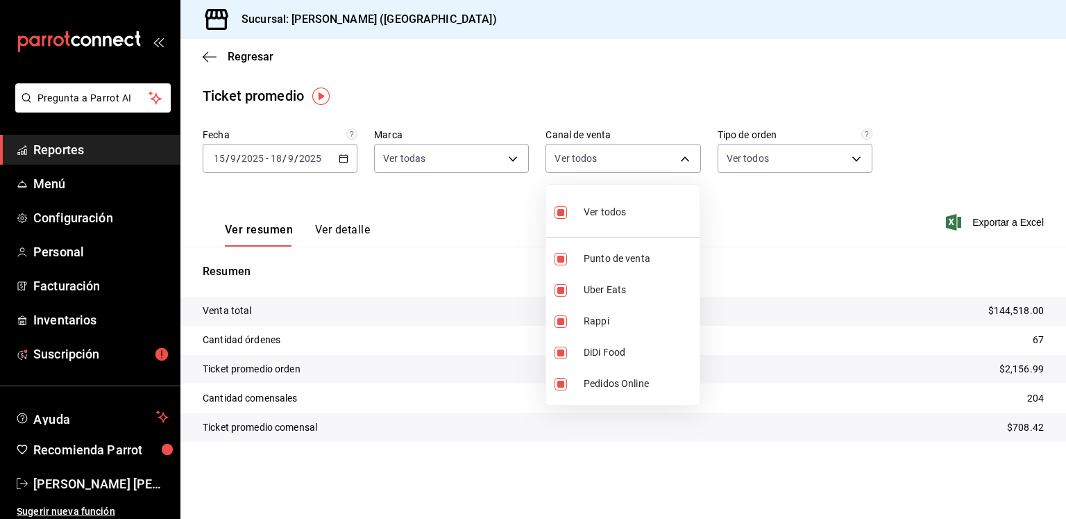
click at [680, 159] on body "Pregunta a Parrot AI Reportes Menú Configuración Personal Facturación Inventari…" at bounding box center [533, 259] width 1066 height 519
click at [855, 154] on div at bounding box center [533, 259] width 1066 height 519
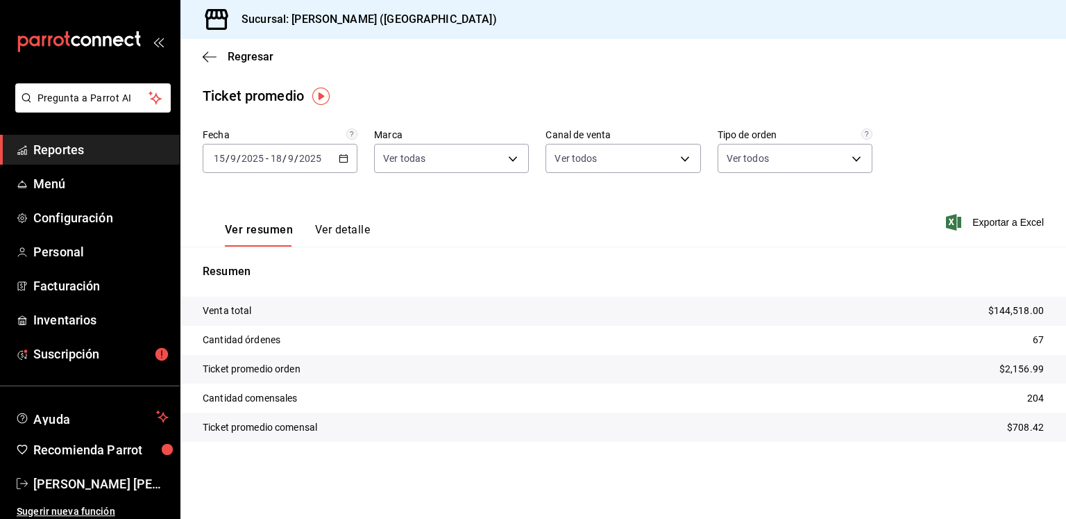
click at [855, 154] on body "Pregunta a Parrot AI Reportes Menú Configuración Personal Facturación Inventari…" at bounding box center [533, 259] width 1066 height 519
click at [332, 219] on div at bounding box center [533, 259] width 1066 height 519
click at [334, 231] on button "Ver detalle" at bounding box center [342, 235] width 55 height 24
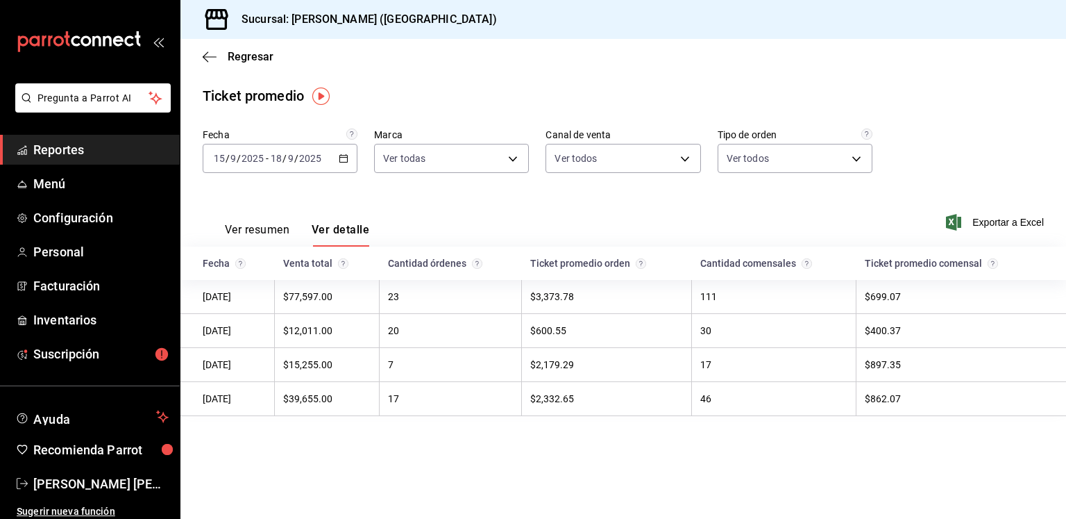
click at [711, 303] on td "111" at bounding box center [774, 297] width 165 height 34
click at [966, 221] on span "Exportar a Excel" at bounding box center [996, 222] width 95 height 17
